Goal: Obtain resource: Obtain resource

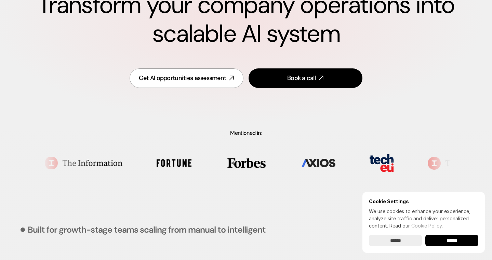
scroll to position [106, 0]
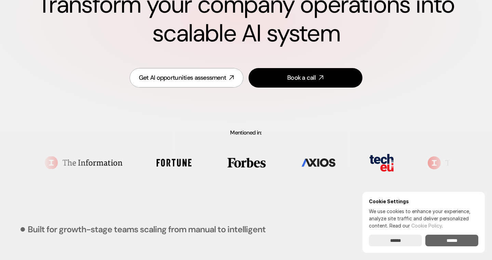
click at [440, 241] on input "******" at bounding box center [451, 240] width 53 height 12
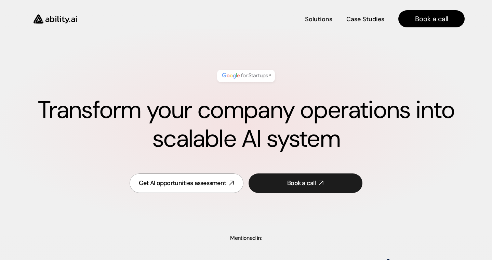
scroll to position [0, 0]
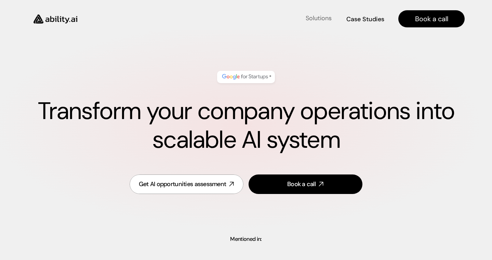
click at [323, 19] on h4 "Solutions" at bounding box center [319, 18] width 26 height 9
click at [368, 17] on h4 "Case Studies" at bounding box center [365, 18] width 37 height 9
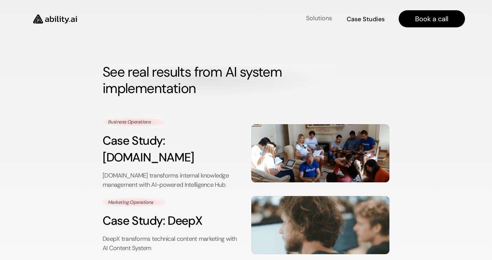
click at [310, 20] on h4 "Solutions" at bounding box center [319, 18] width 26 height 9
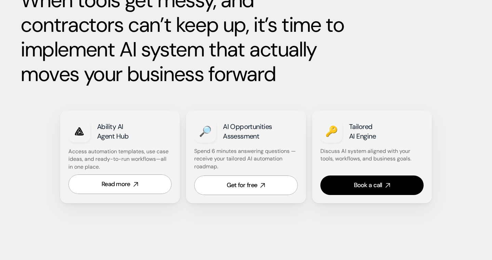
scroll to position [360, 0]
click at [200, 184] on link "Get for free" at bounding box center [246, 184] width 104 height 19
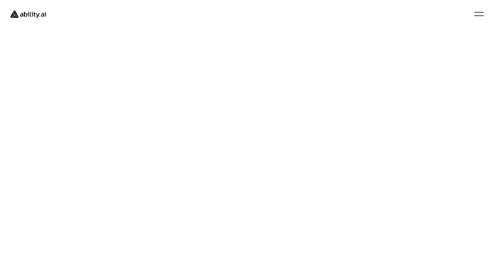
click at [477, 13] on div at bounding box center [479, 14] width 10 height 4
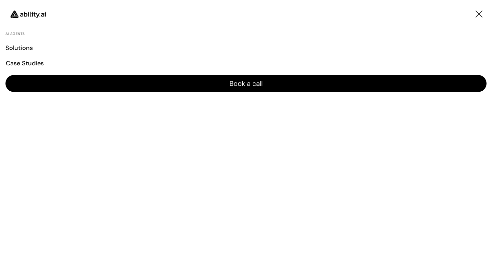
click at [479, 14] on div at bounding box center [478, 14] width 7 height 7
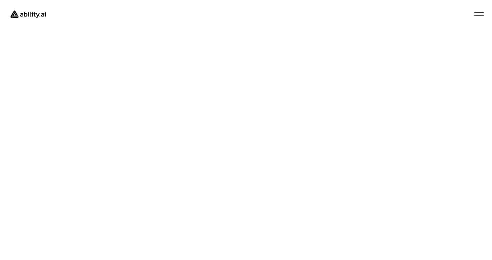
click at [37, 16] on img at bounding box center [27, 13] width 45 height 17
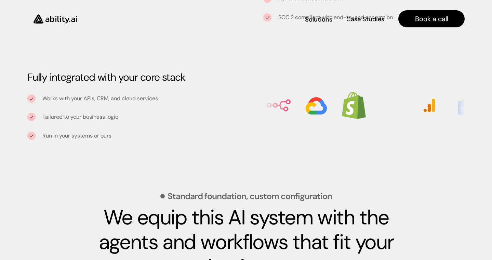
scroll to position [791, 0]
